Goal: Navigation & Orientation: Find specific page/section

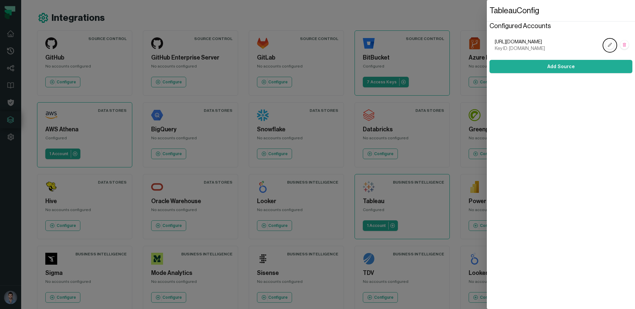
click at [487, 121] on dialog "Tableau Config Configured Accounts [URL][DOMAIN_NAME] Key ID: [DOMAIN_NAME] Add…" at bounding box center [561, 154] width 148 height 309
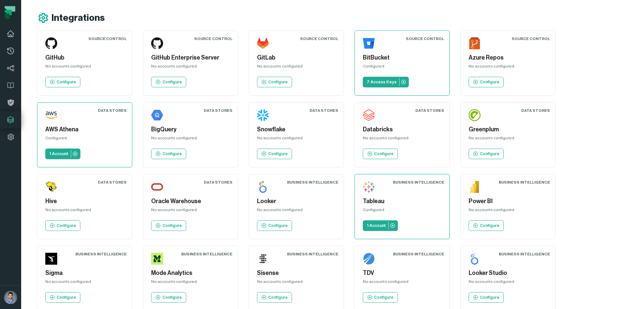
click at [10, 27] on link "Dashboard" at bounding box center [10, 33] width 21 height 17
click at [14, 33] on icon at bounding box center [11, 34] width 8 height 8
click at [9, 33] on icon at bounding box center [11, 34] width 8 height 8
click at [20, 28] on link "Dashboard" at bounding box center [10, 33] width 21 height 17
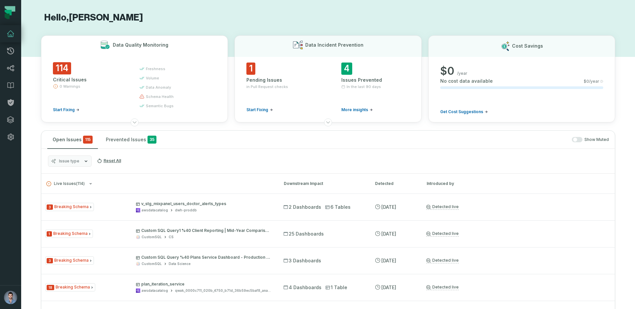
drag, startPoint x: 89, startPoint y: 80, endPoint x: 54, endPoint y: 78, distance: 34.4
click at [54, 78] on div "Critical Issues" at bounding box center [90, 79] width 74 height 7
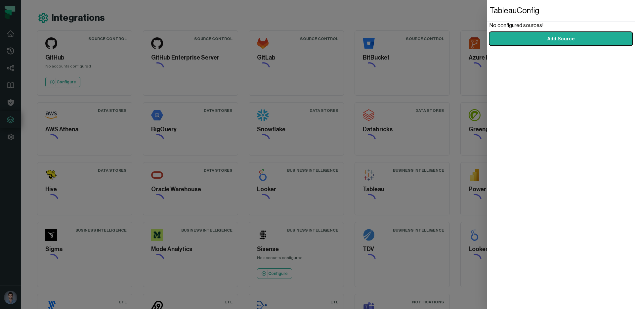
click at [487, 60] on dialog "Tableau Config No configured sources! Add Source" at bounding box center [561, 154] width 148 height 309
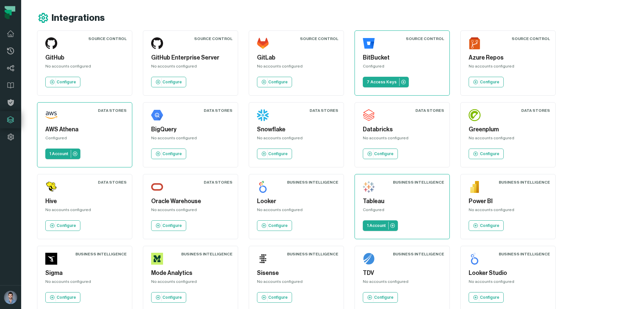
click at [87, 41] on div "GitHub No accounts configured Configure" at bounding box center [85, 63] width 84 height 54
click at [8, 35] on icon at bounding box center [10, 34] width 7 height 6
click at [16, 36] on link "Dashboard" at bounding box center [10, 33] width 21 height 17
